Goal: Task Accomplishment & Management: Complete application form

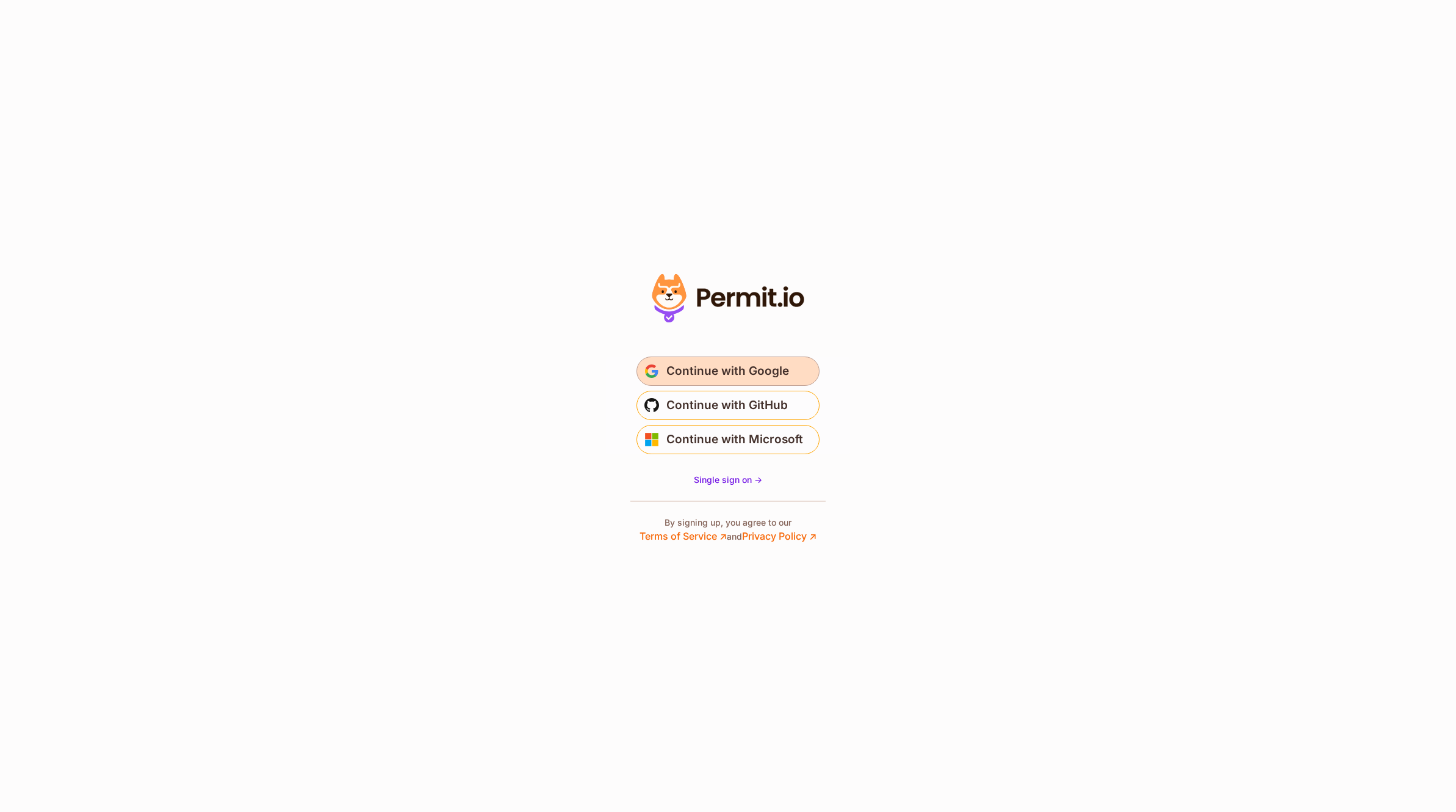
click at [728, 359] on button "Continue with Google" at bounding box center [727, 371] width 183 height 29
click at [733, 360] on button "Continue with Google" at bounding box center [727, 371] width 183 height 29
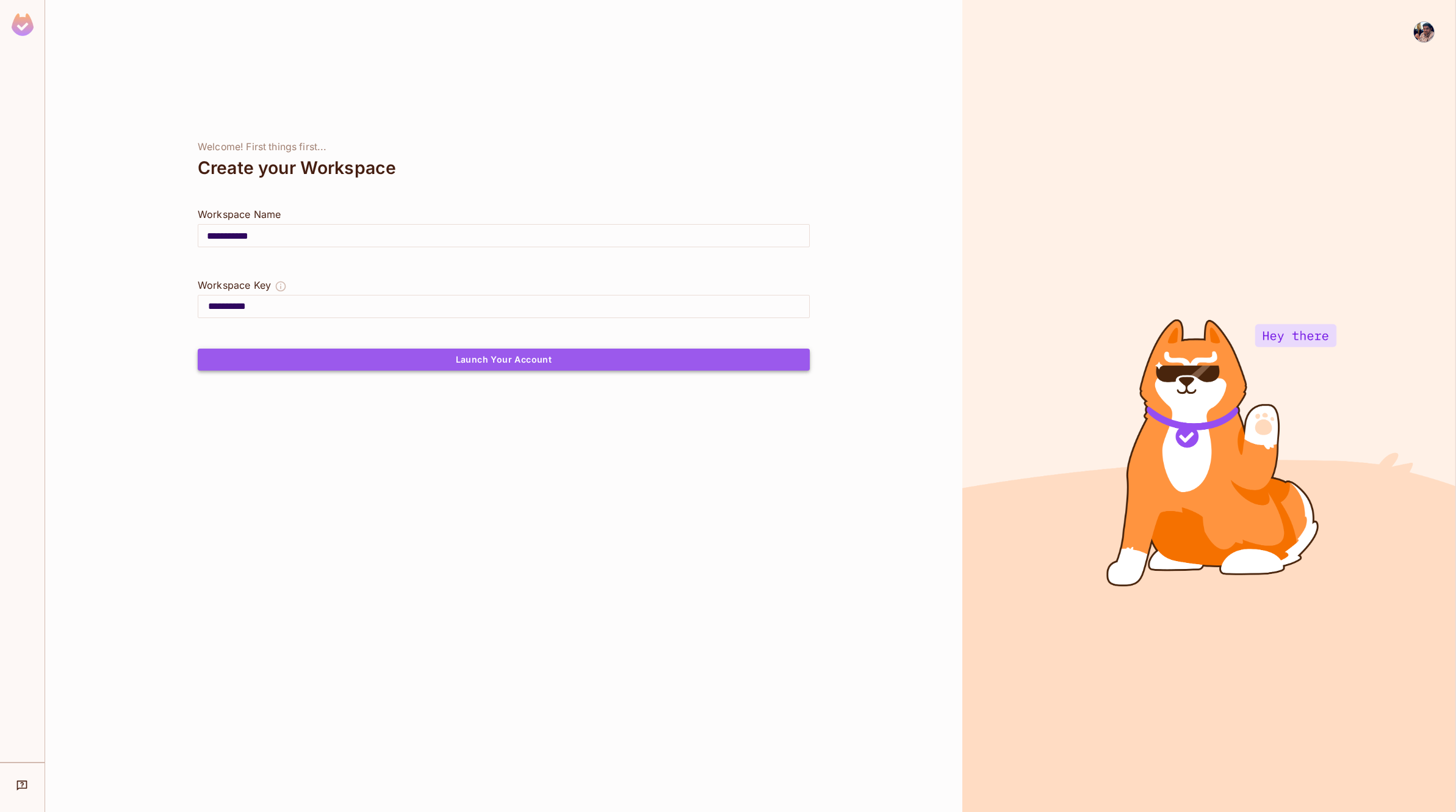
click at [531, 367] on button "Launch Your Account" at bounding box center [504, 359] width 612 height 22
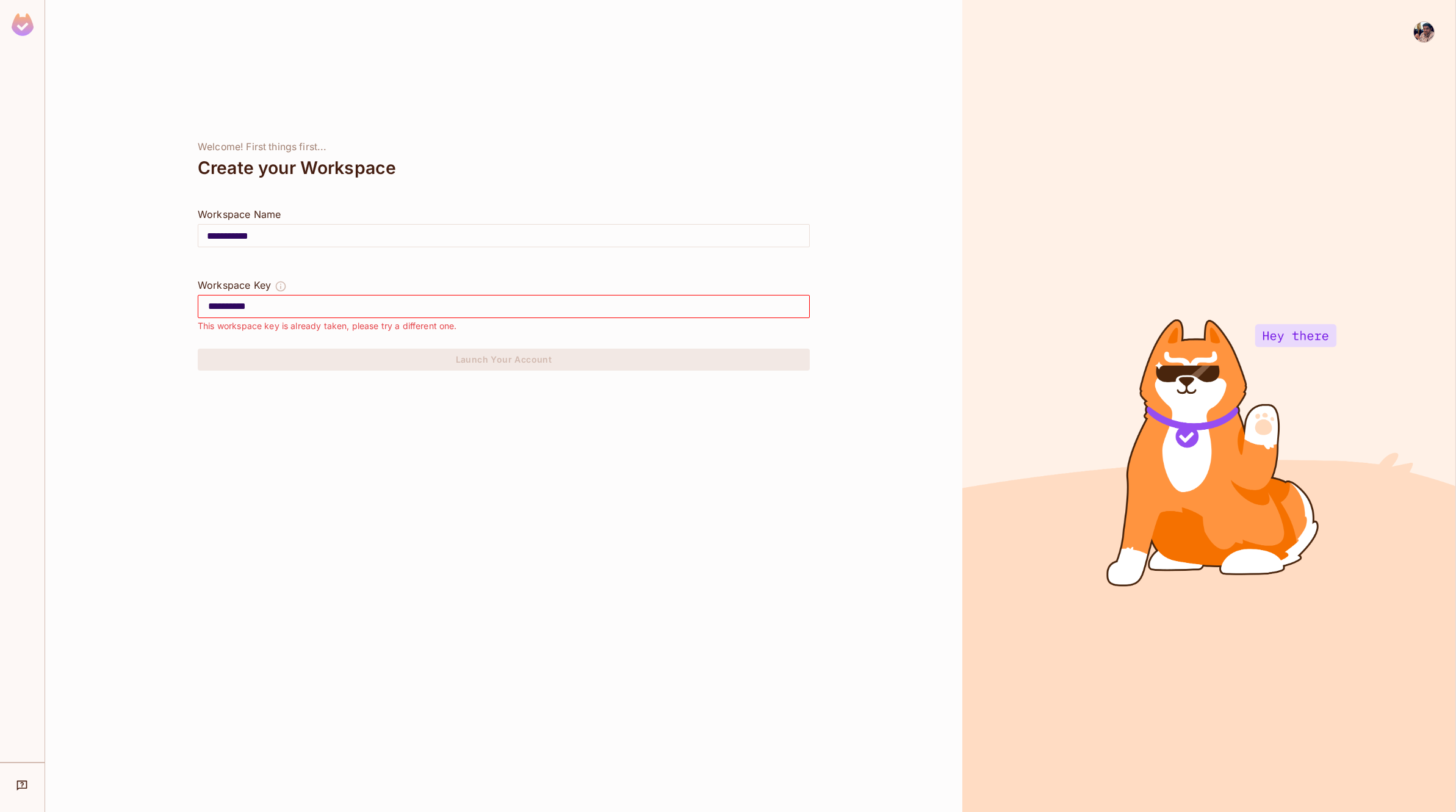
click at [1428, 23] on img at bounding box center [1424, 31] width 20 height 20
click at [1341, 101] on li "Log out" at bounding box center [1382, 108] width 166 height 20
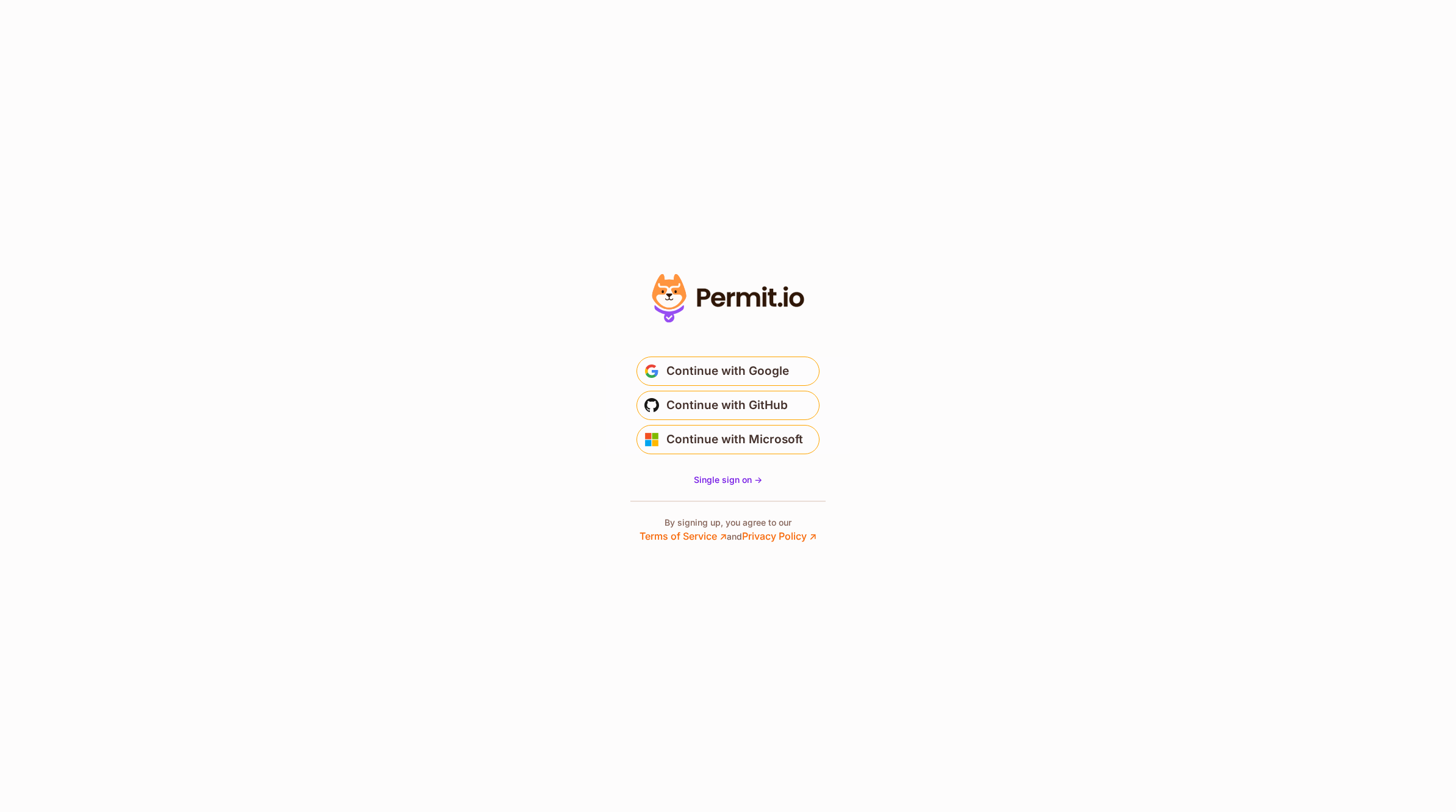
click at [412, 412] on section "* Or" at bounding box center [728, 406] width 1456 height 812
